Goal: Task Accomplishment & Management: Manage account settings

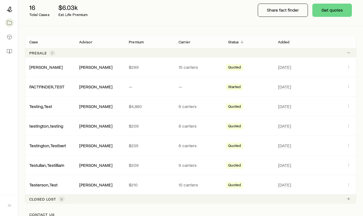
scroll to position [67, 0]
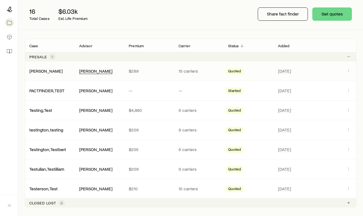
click at [92, 71] on div "[PERSON_NAME]" at bounding box center [95, 71] width 33 height 6
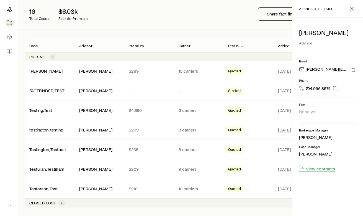
click at [319, 170] on link "View contracts" at bounding box center [317, 169] width 36 height 6
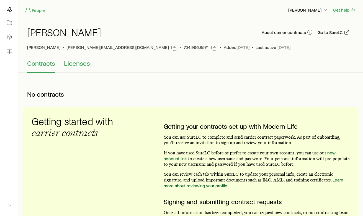
click at [81, 66] on span "Licenses" at bounding box center [77, 64] width 26 height 8
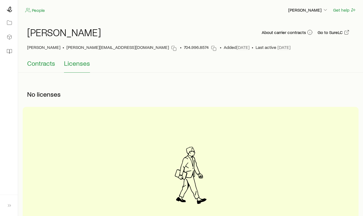
click at [40, 61] on span "Contracts" at bounding box center [41, 64] width 28 height 8
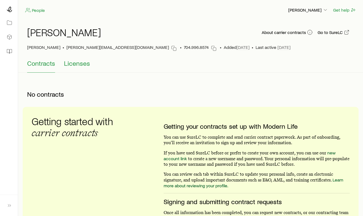
click at [80, 63] on span "Licenses" at bounding box center [77, 64] width 26 height 8
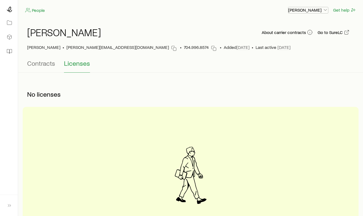
click at [307, 8] on p "[PERSON_NAME]" at bounding box center [308, 10] width 40 height 6
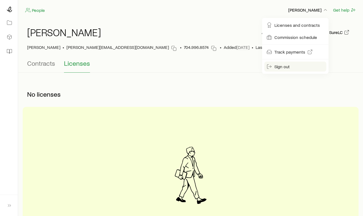
click at [285, 70] on button "Sign out" at bounding box center [295, 67] width 62 height 10
